Goal: Navigation & Orientation: Find specific page/section

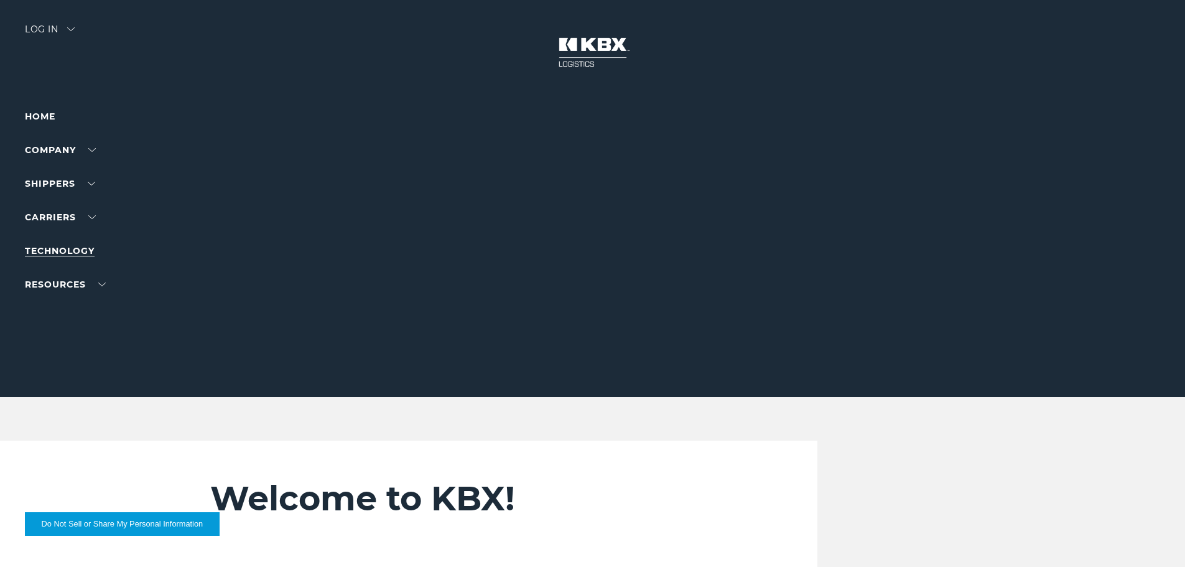
click at [77, 252] on link "Technology" at bounding box center [60, 250] width 70 height 11
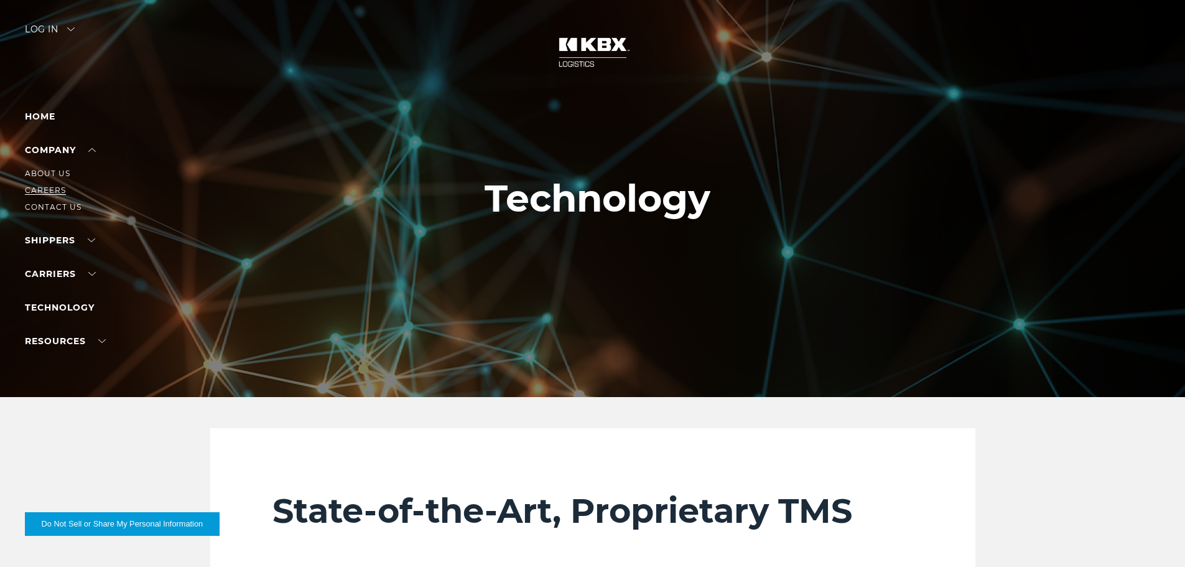
click at [45, 190] on link "Careers" at bounding box center [45, 189] width 41 height 9
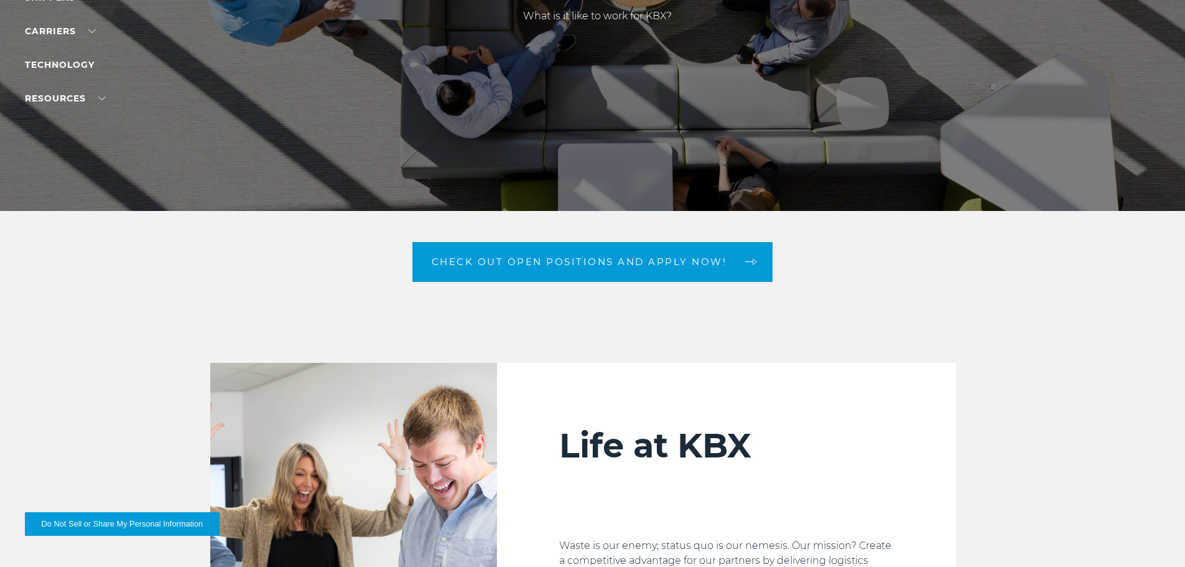
scroll to position [187, 0]
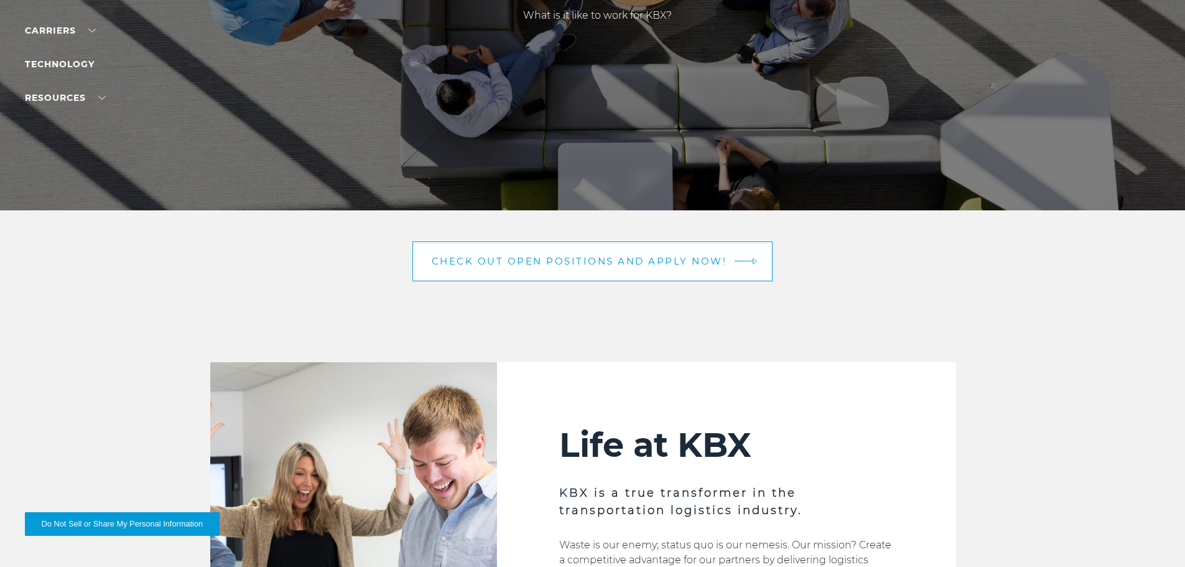
click at [617, 257] on span "Check out open positions and apply now!" at bounding box center [579, 260] width 295 height 9
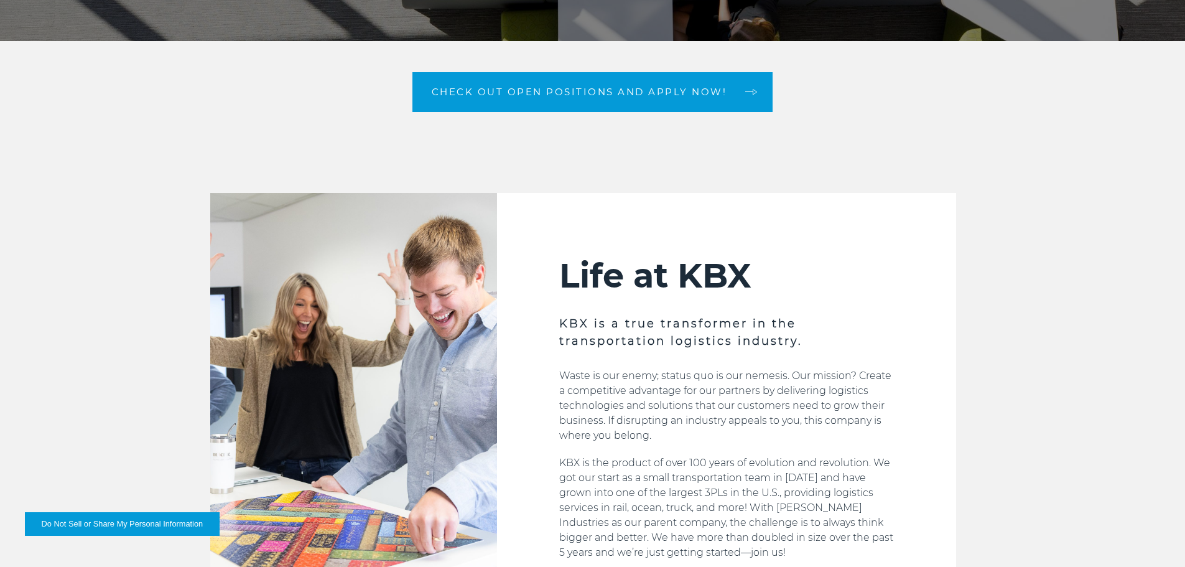
scroll to position [373, 0]
